Goal: Task Accomplishment & Management: Use online tool/utility

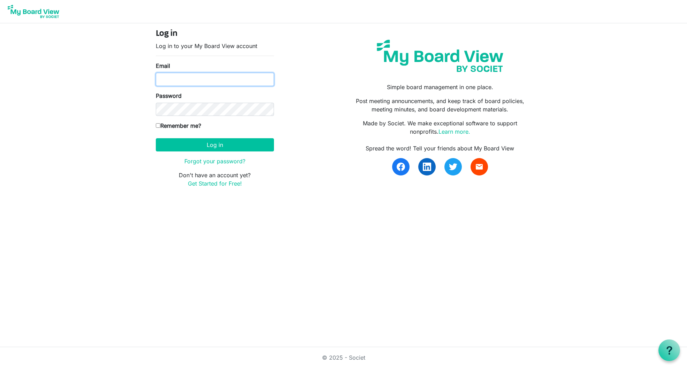
type input "deveraux.williams@gmail.com"
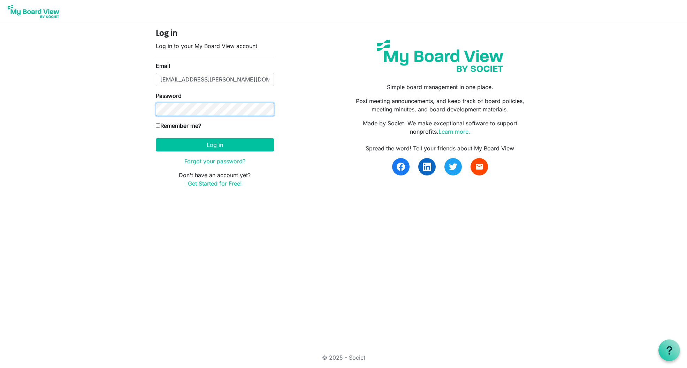
click at [215, 145] on button "Log in" at bounding box center [215, 144] width 118 height 13
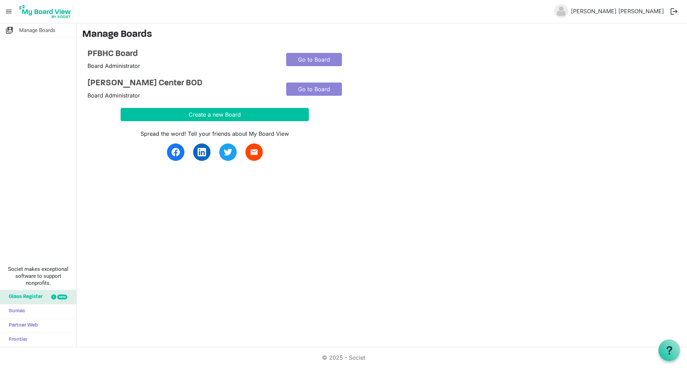
click at [25, 296] on span "Glass Register" at bounding box center [23, 297] width 37 height 14
click at [22, 310] on span "Sumac" at bounding box center [15, 311] width 20 height 14
click at [21, 328] on span "Partner Web" at bounding box center [21, 326] width 33 height 14
click at [13, 340] on span "Frontier" at bounding box center [16, 340] width 22 height 14
click at [8, 12] on span "menu" at bounding box center [8, 11] width 13 height 13
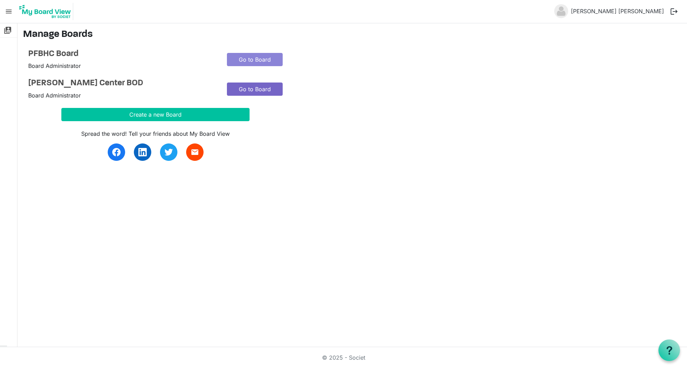
click at [258, 87] on link "Go to Board" at bounding box center [255, 89] width 56 height 13
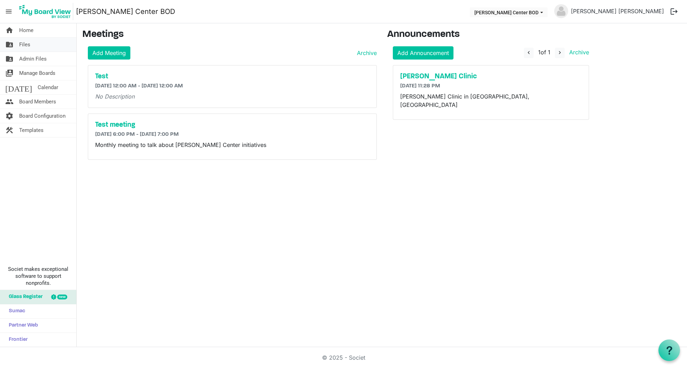
click at [28, 47] on span "Files" at bounding box center [24, 45] width 11 height 14
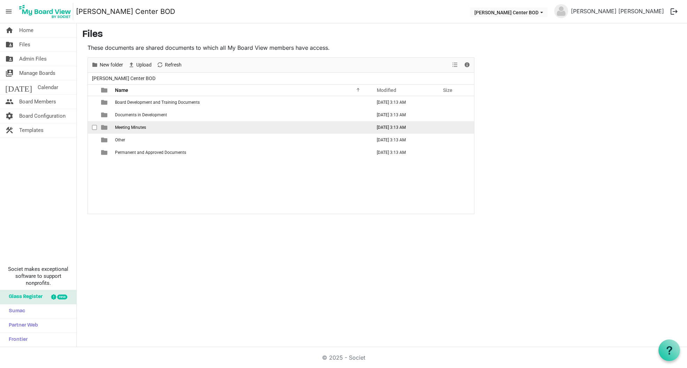
click at [139, 129] on span "Meeting Minutes" at bounding box center [130, 127] width 31 height 5
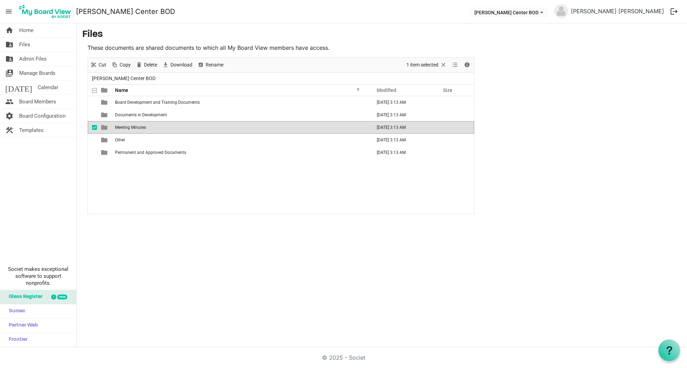
click at [139, 129] on span "Meeting Minutes" at bounding box center [130, 127] width 31 height 5
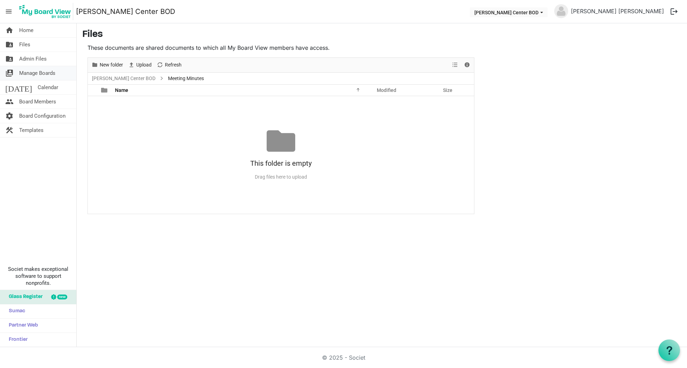
click at [45, 74] on span "Manage Boards" at bounding box center [37, 73] width 36 height 14
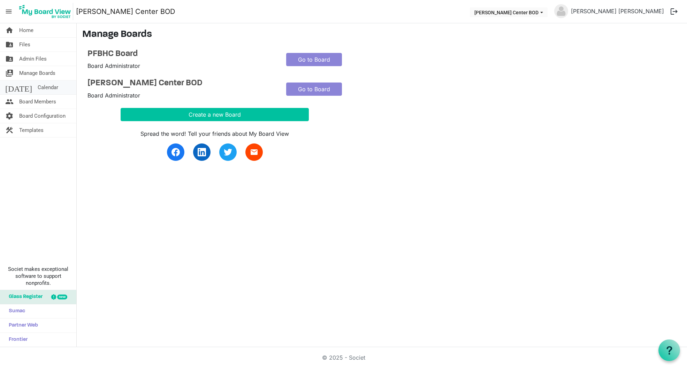
click at [38, 87] on span "Calendar" at bounding box center [48, 87] width 21 height 14
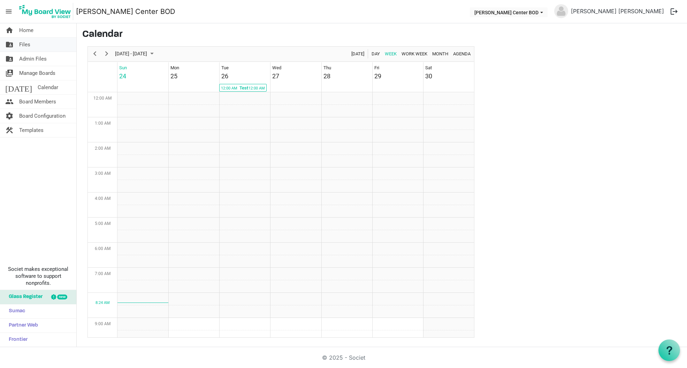
scroll to position [226, 0]
click at [42, 102] on span "Board Members" at bounding box center [37, 102] width 37 height 14
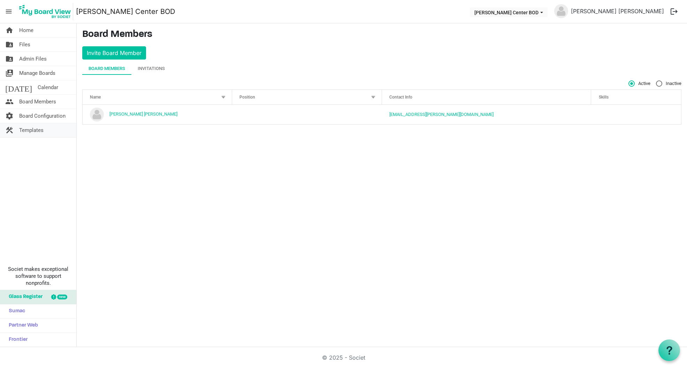
click at [31, 129] on span "Templates" at bounding box center [31, 130] width 24 height 14
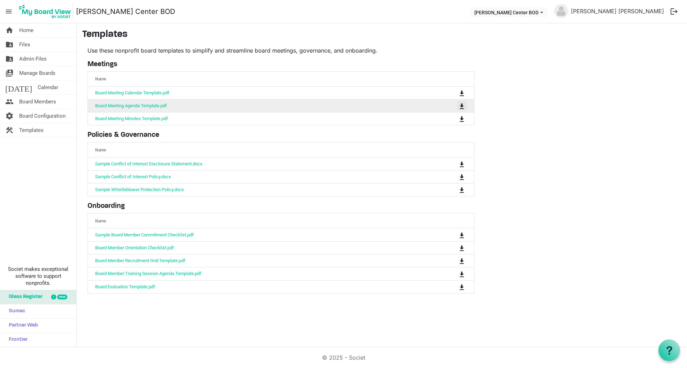
click at [461, 107] on span "is Command column column header" at bounding box center [461, 106] width 4 height 6
